Goal: Communication & Community: Answer question/provide support

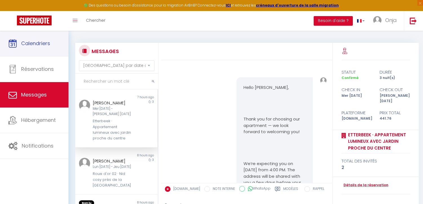
click at [28, 36] on link "Calendriers" at bounding box center [34, 43] width 68 height 25
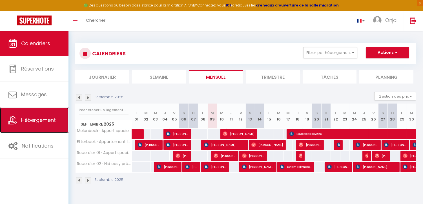
click at [46, 117] on span "Hébergement" at bounding box center [38, 119] width 35 height 7
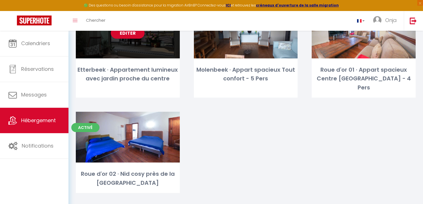
scroll to position [66, 0]
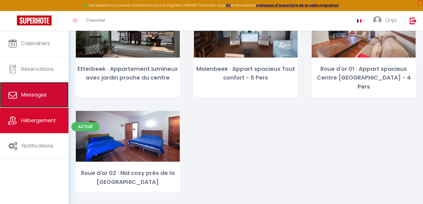
click at [49, 97] on link "Messages" at bounding box center [34, 94] width 68 height 25
select select "message"
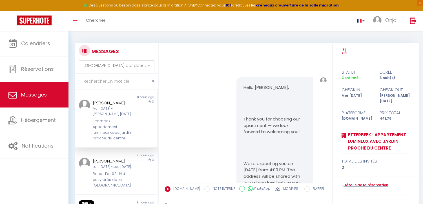
scroll to position [1073, 0]
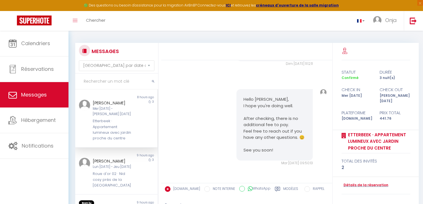
click at [122, 115] on div "Mer [DATE] - [PERSON_NAME] [DATE]" at bounding box center [113, 111] width 41 height 11
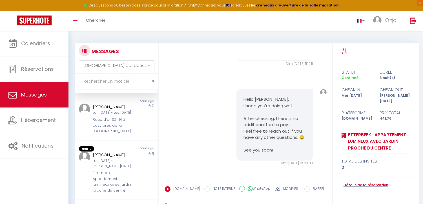
scroll to position [62, 0]
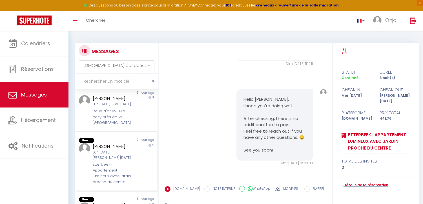
click at [119, 150] on div "Lun [DATE] - [PERSON_NAME] [DATE]" at bounding box center [113, 154] width 41 height 11
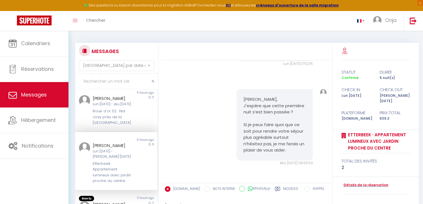
scroll to position [125, 0]
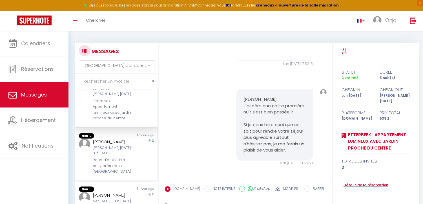
click at [119, 149] on div "[PERSON_NAME] [DATE] - Lun [DATE]" at bounding box center [113, 150] width 41 height 11
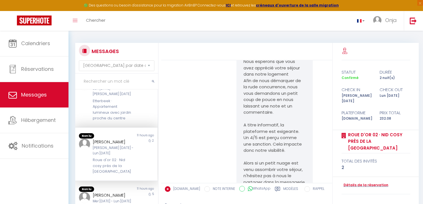
scroll to position [2914, 0]
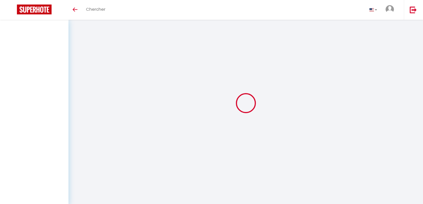
select select "message"
